Goal: Check status

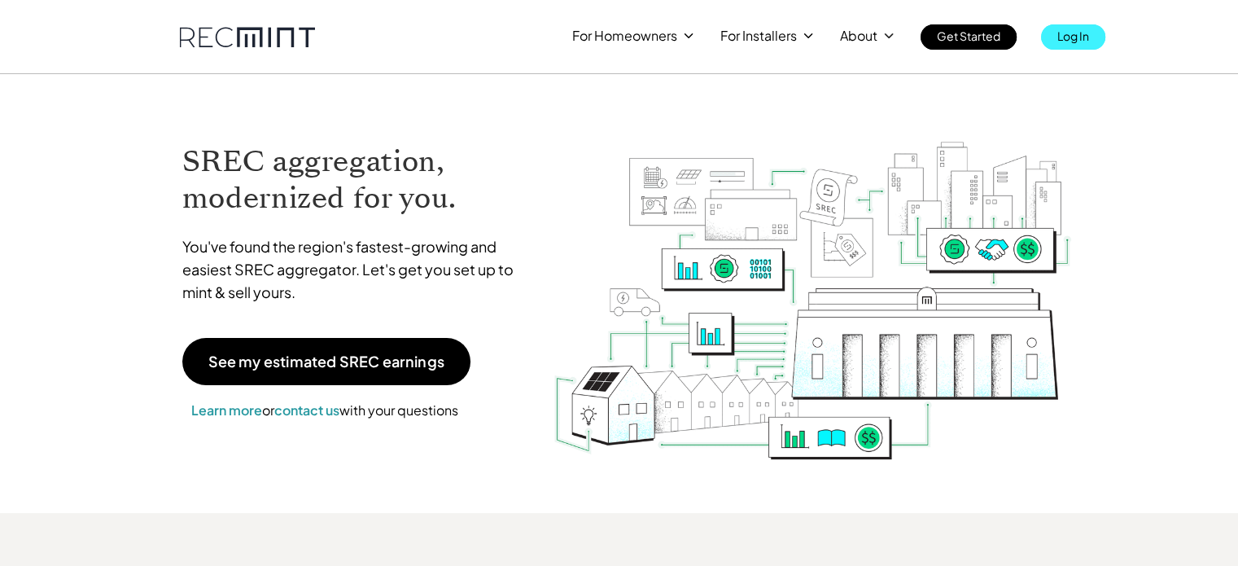
click at [1081, 36] on p "Log In" at bounding box center [1073, 35] width 32 height 23
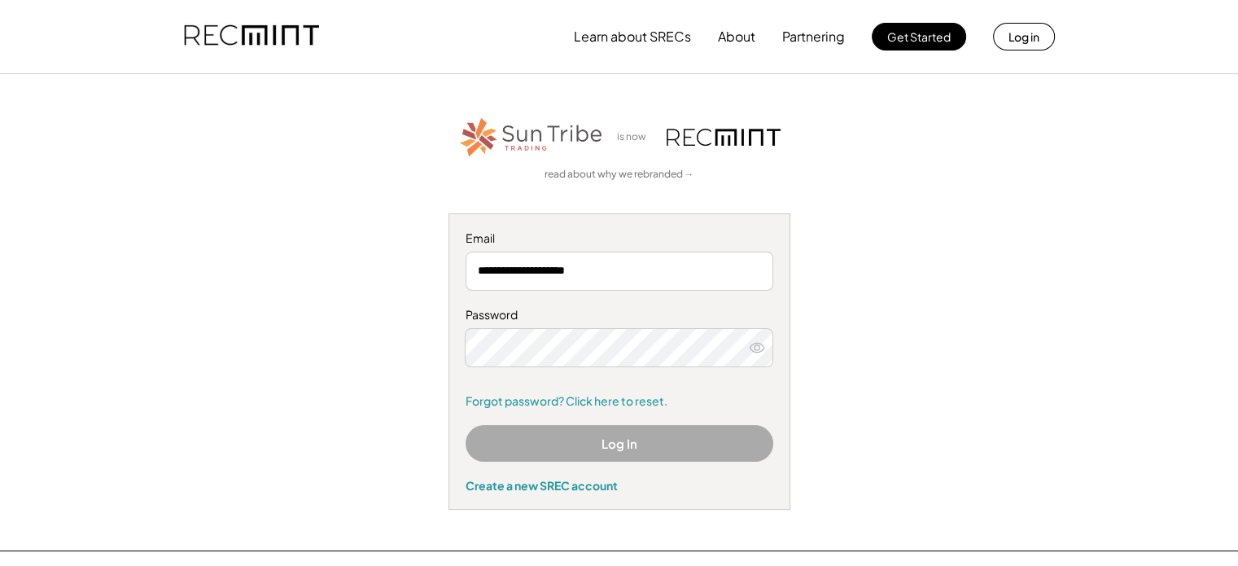
click at [659, 439] on button "Log In" at bounding box center [620, 443] width 308 height 37
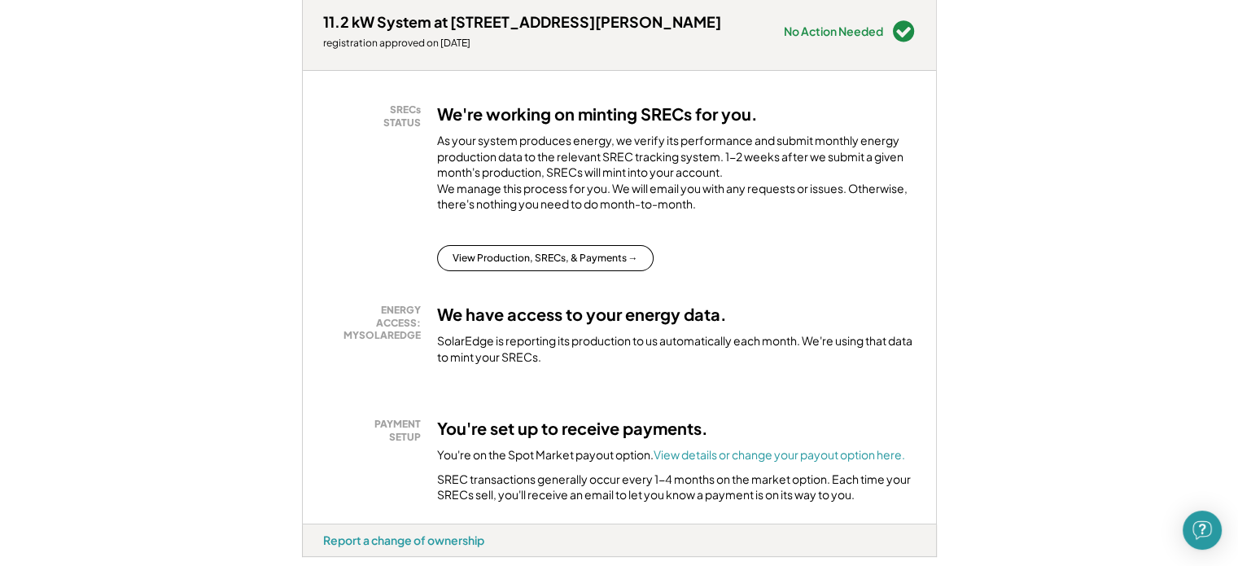
scroll to position [358, 0]
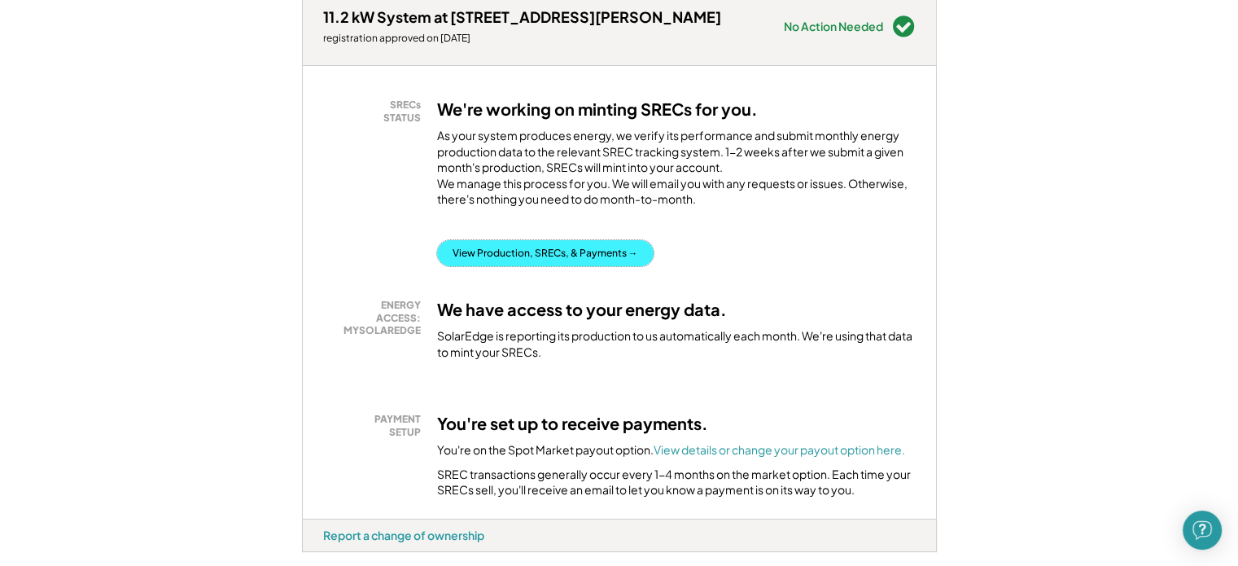
click at [558, 263] on button "View Production, SRECs, & Payments →" at bounding box center [545, 253] width 216 height 26
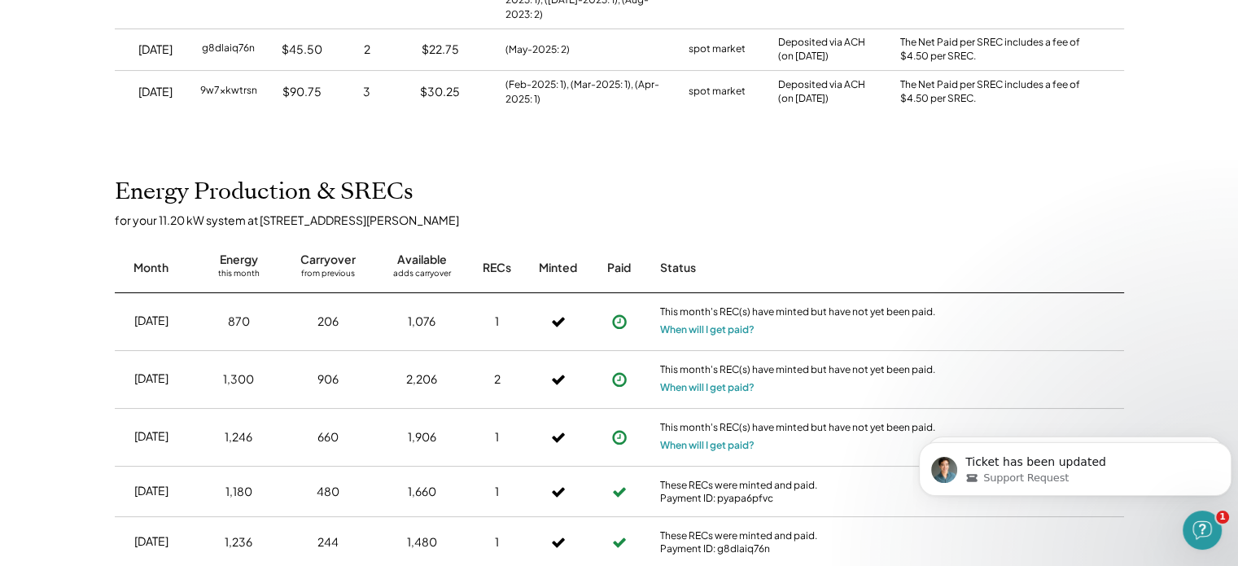
scroll to position [485, 0]
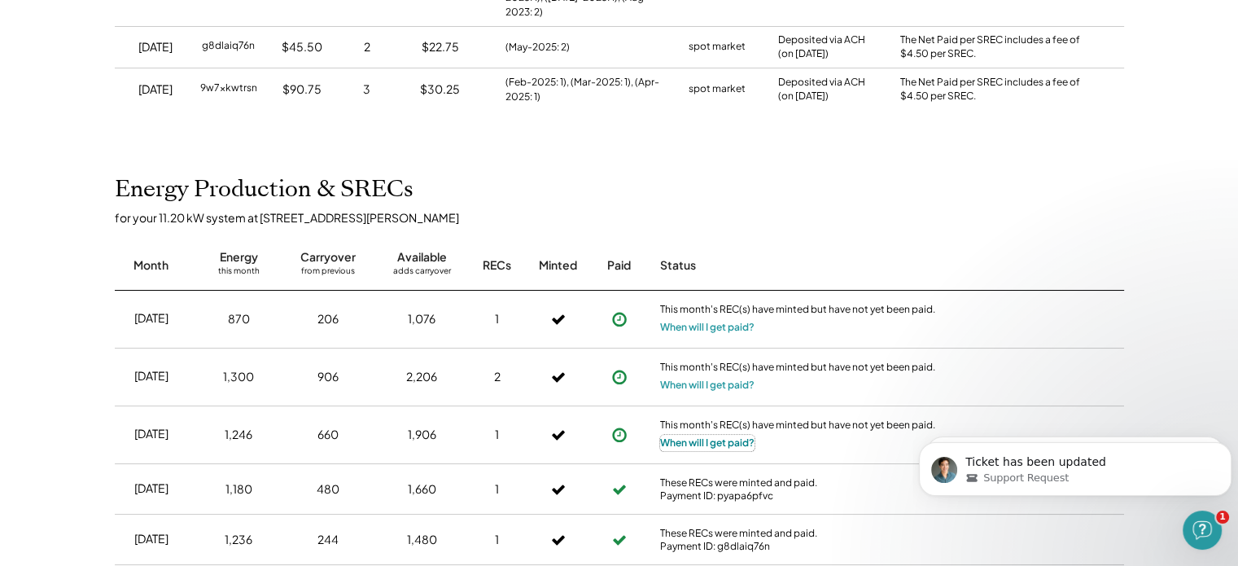
click at [707, 439] on button "When will I get paid?" at bounding box center [707, 443] width 94 height 16
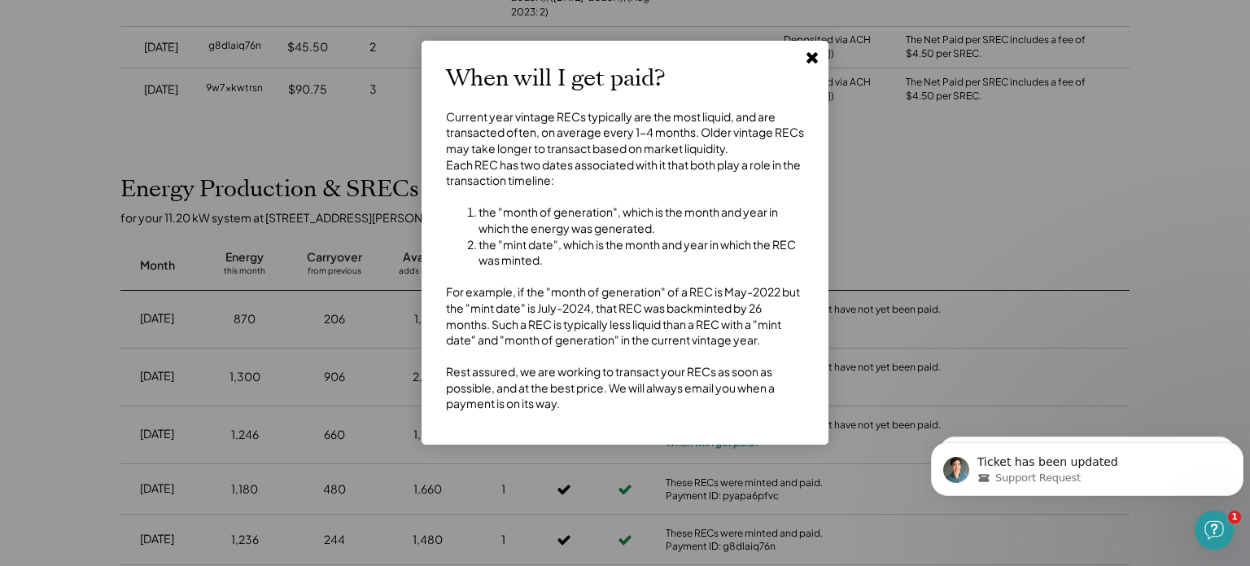
click at [807, 60] on use at bounding box center [812, 57] width 11 height 11
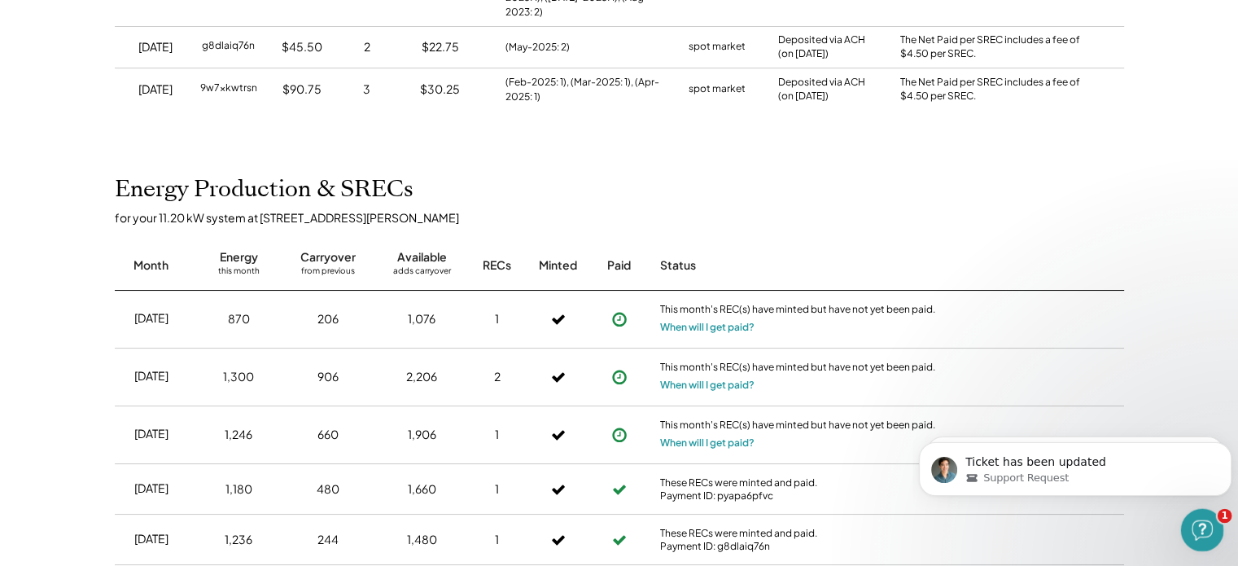
click at [1209, 512] on div "Open Intercom Messenger" at bounding box center [1200, 528] width 54 height 54
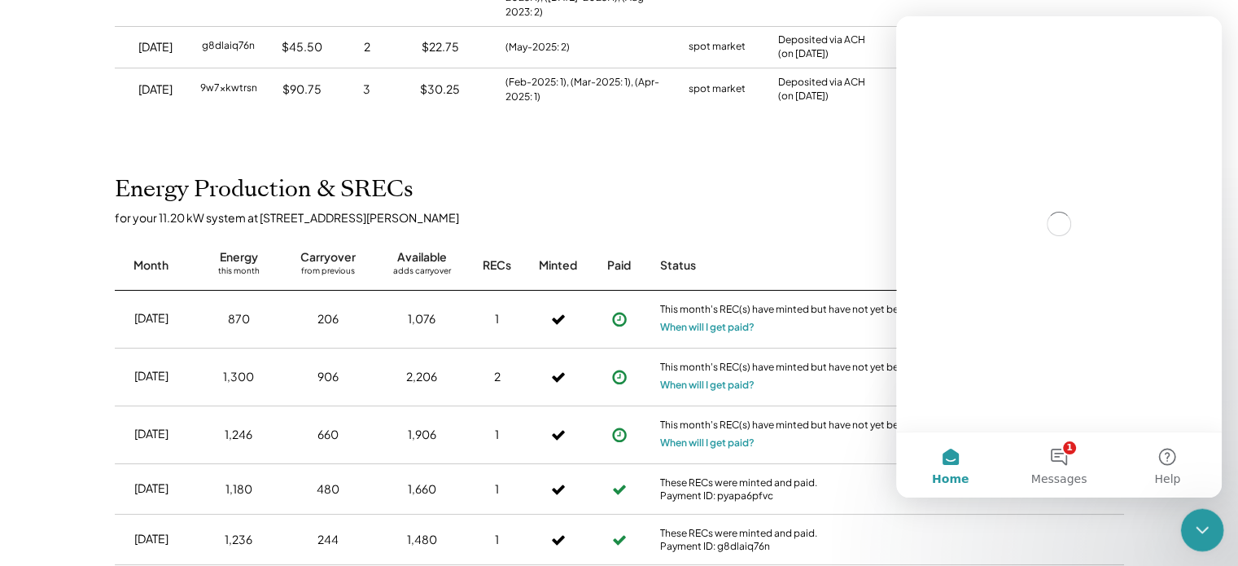
scroll to position [0, 0]
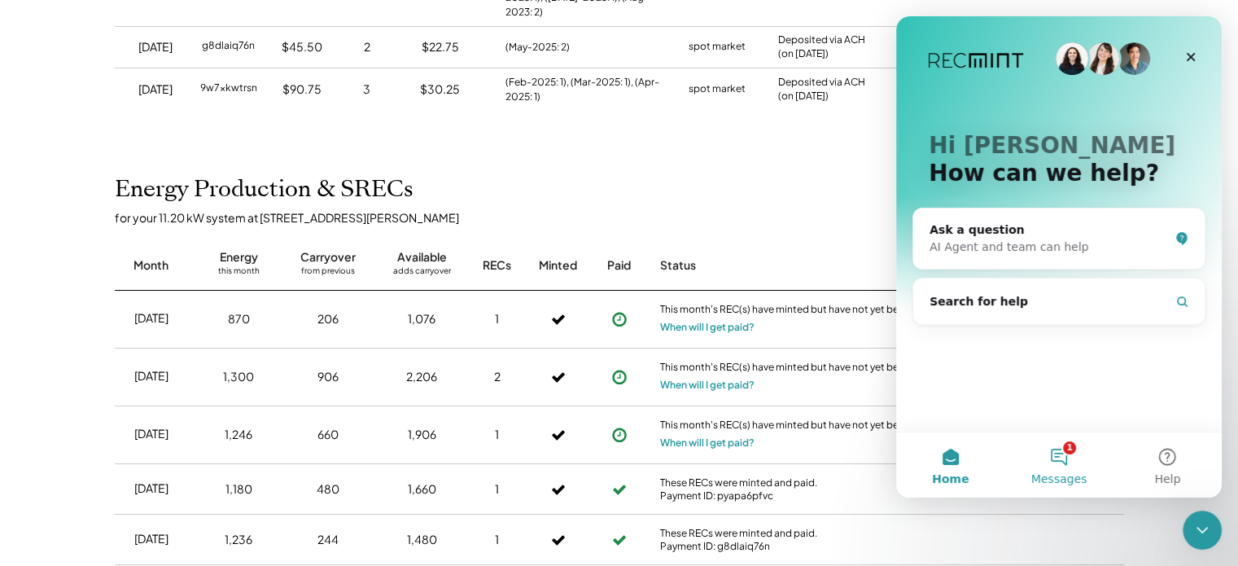
click at [1069, 460] on button "1 Messages" at bounding box center [1058, 464] width 108 height 65
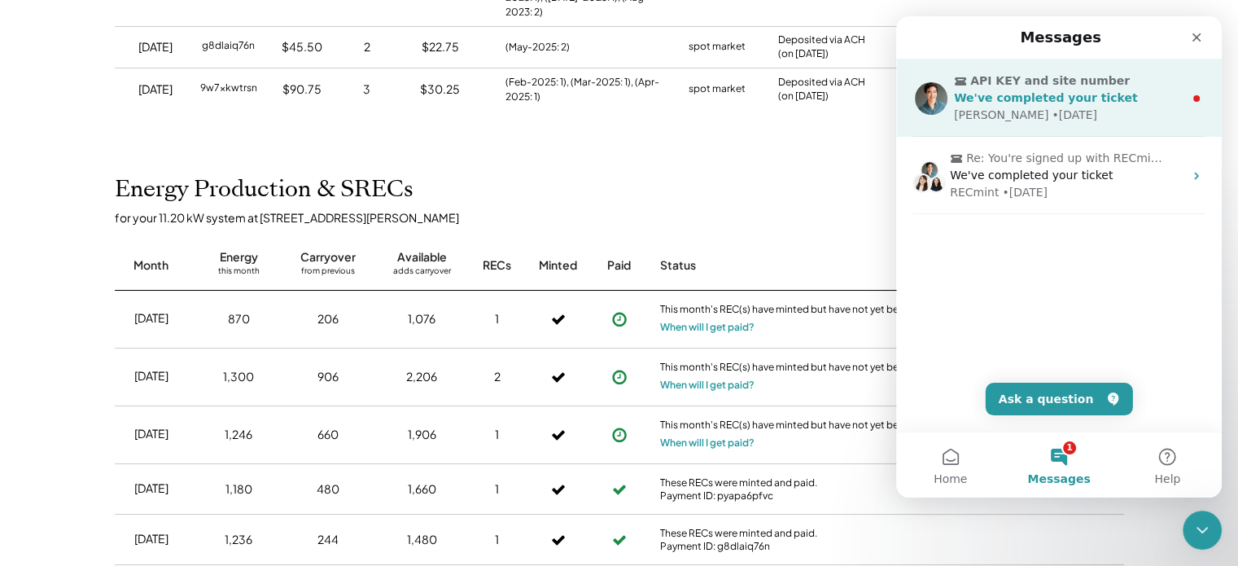
click at [1052, 103] on span "We've completed your ticket" at bounding box center [1046, 97] width 184 height 13
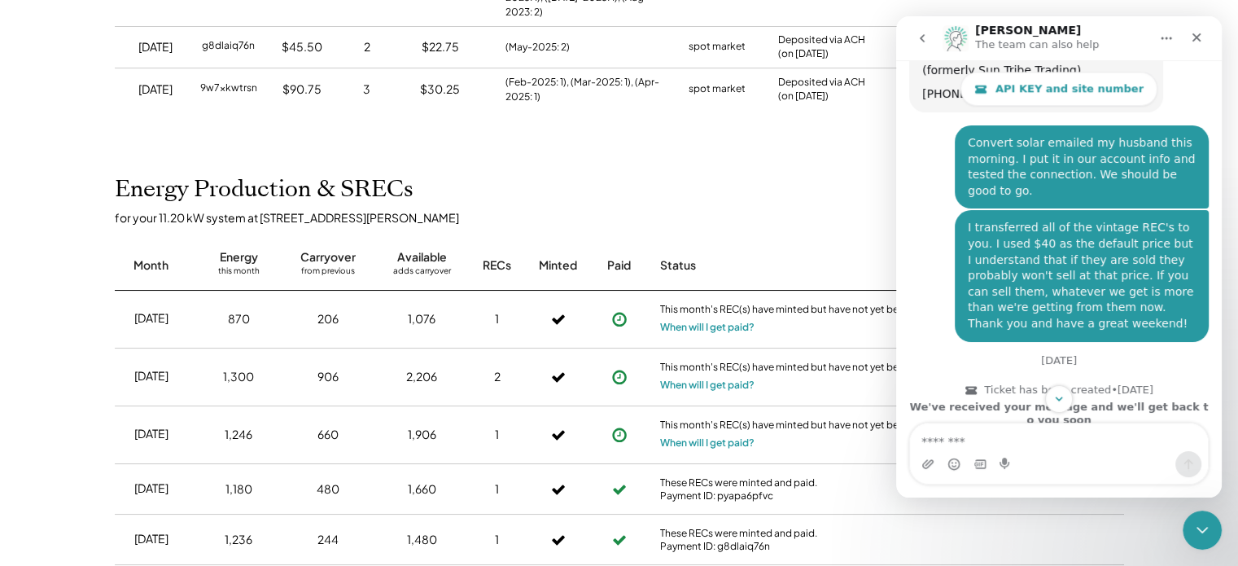
scroll to position [1941, 0]
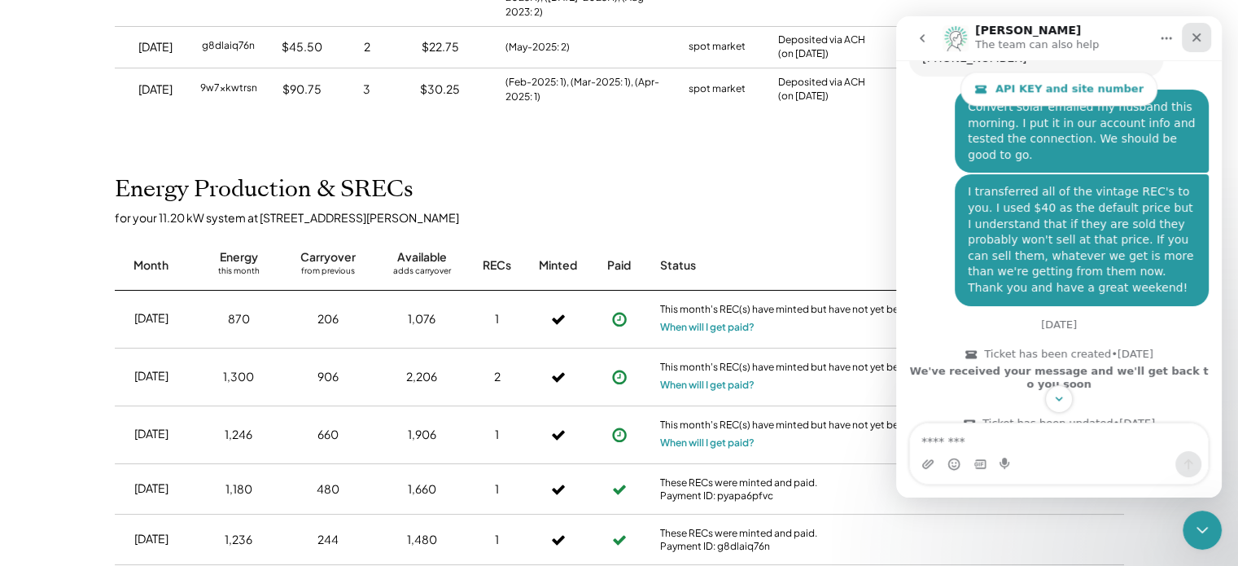
click at [1186, 35] on div "Close" at bounding box center [1196, 37] width 29 height 29
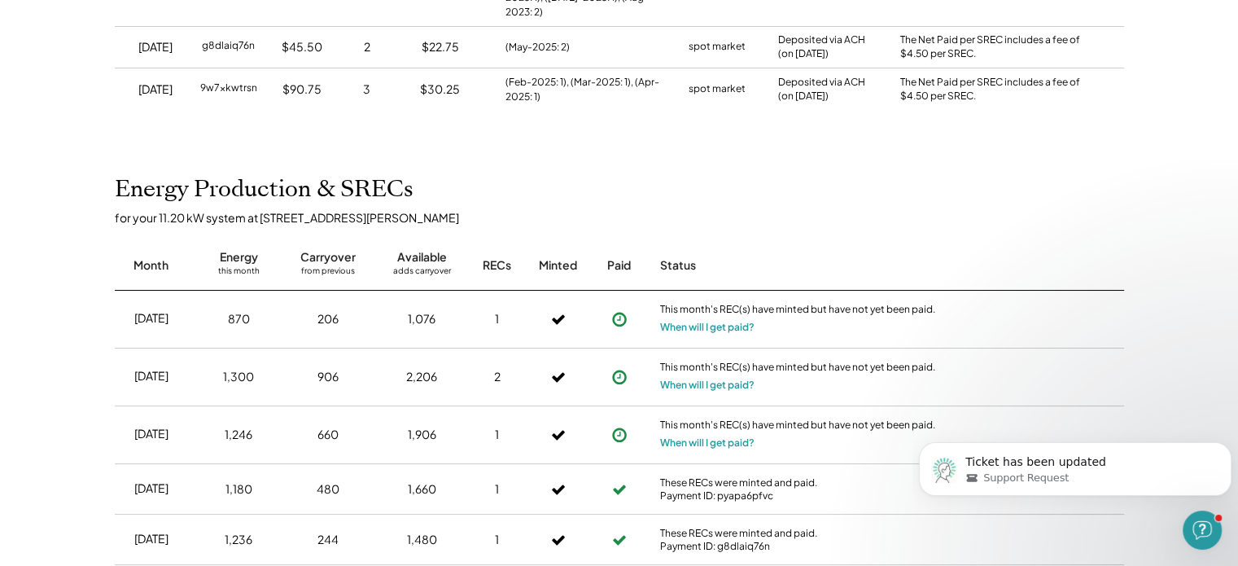
scroll to position [0, 0]
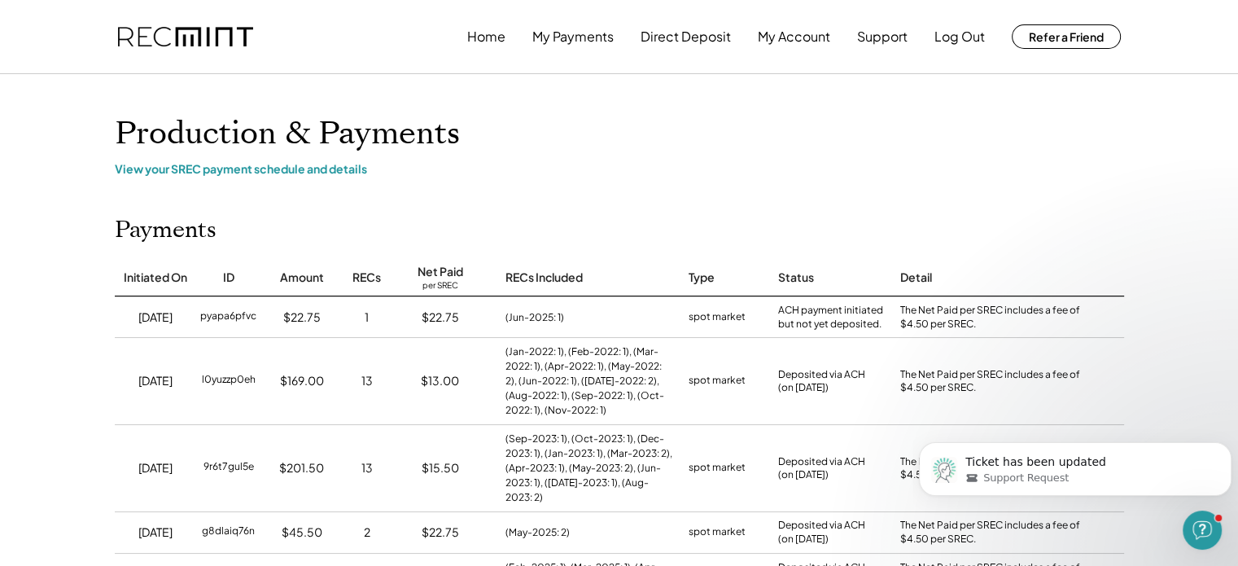
click at [1220, 446] on button "Dismiss notification" at bounding box center [1226, 446] width 21 height 21
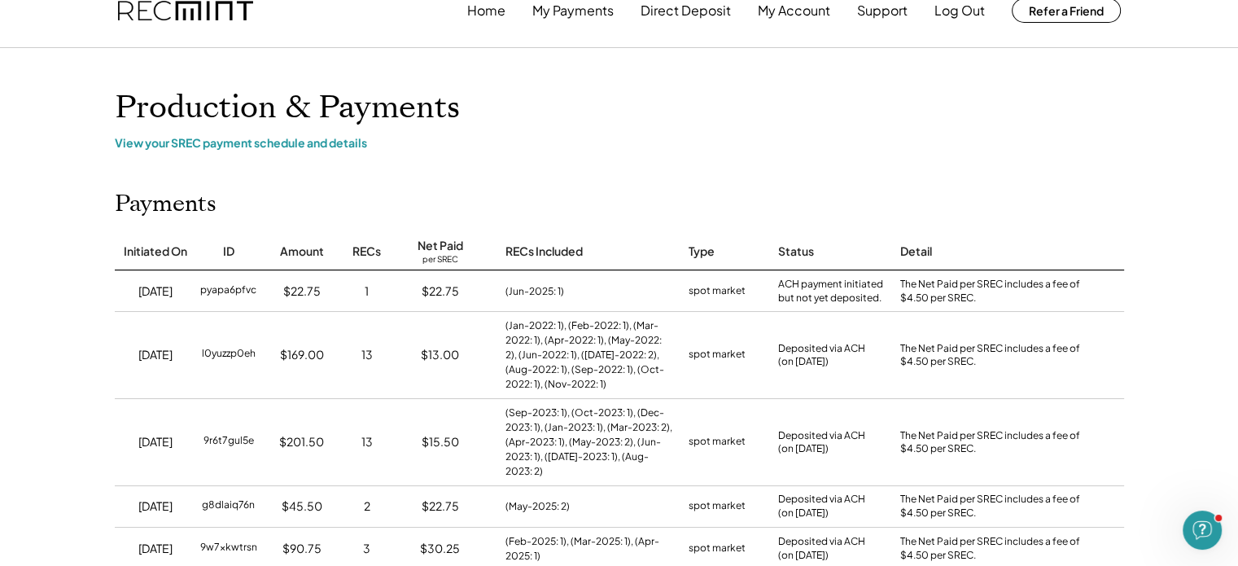
scroll to position [23, 0]
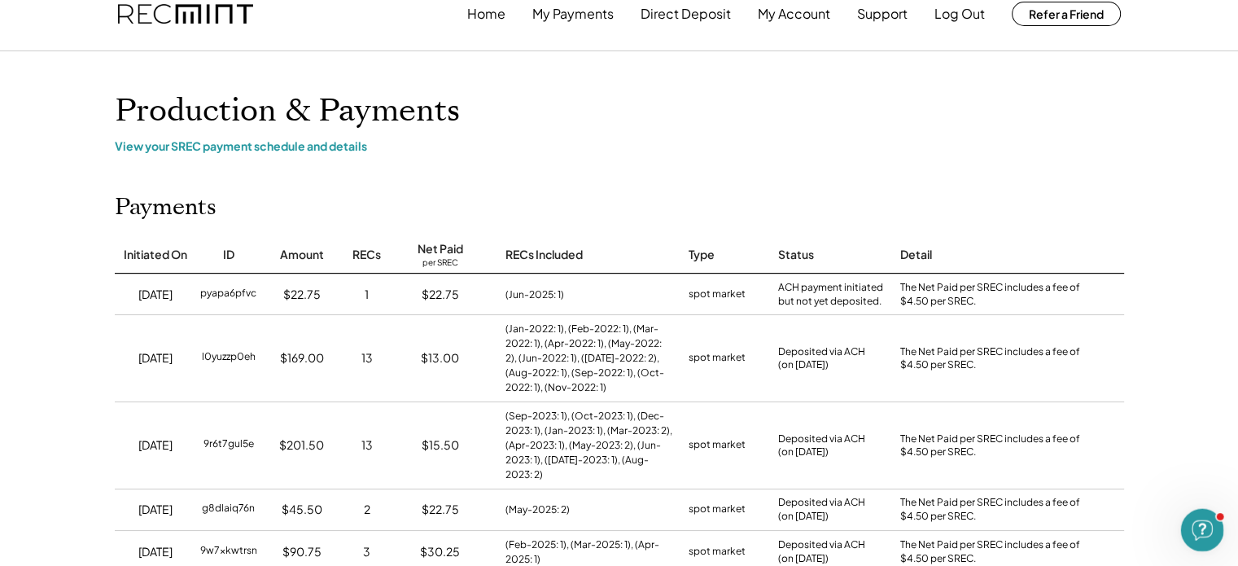
click at [1192, 536] on div "Open Intercom Messenger" at bounding box center [1200, 528] width 54 height 54
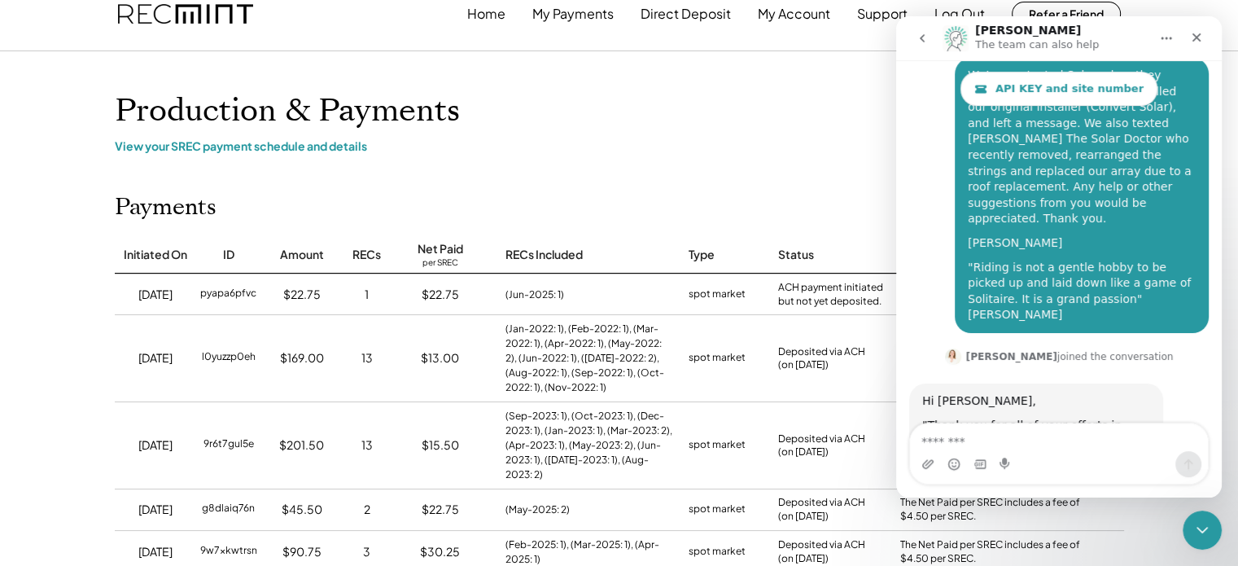
scroll to position [0, 0]
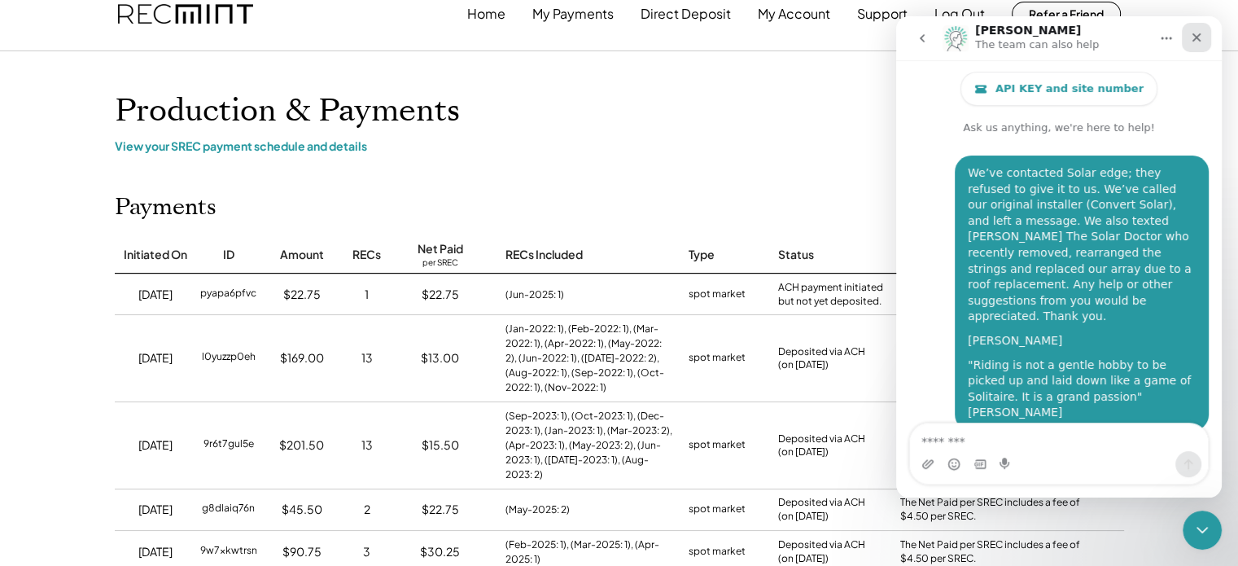
click at [1199, 28] on div "Close" at bounding box center [1196, 37] width 29 height 29
